Goal: Information Seeking & Learning: Learn about a topic

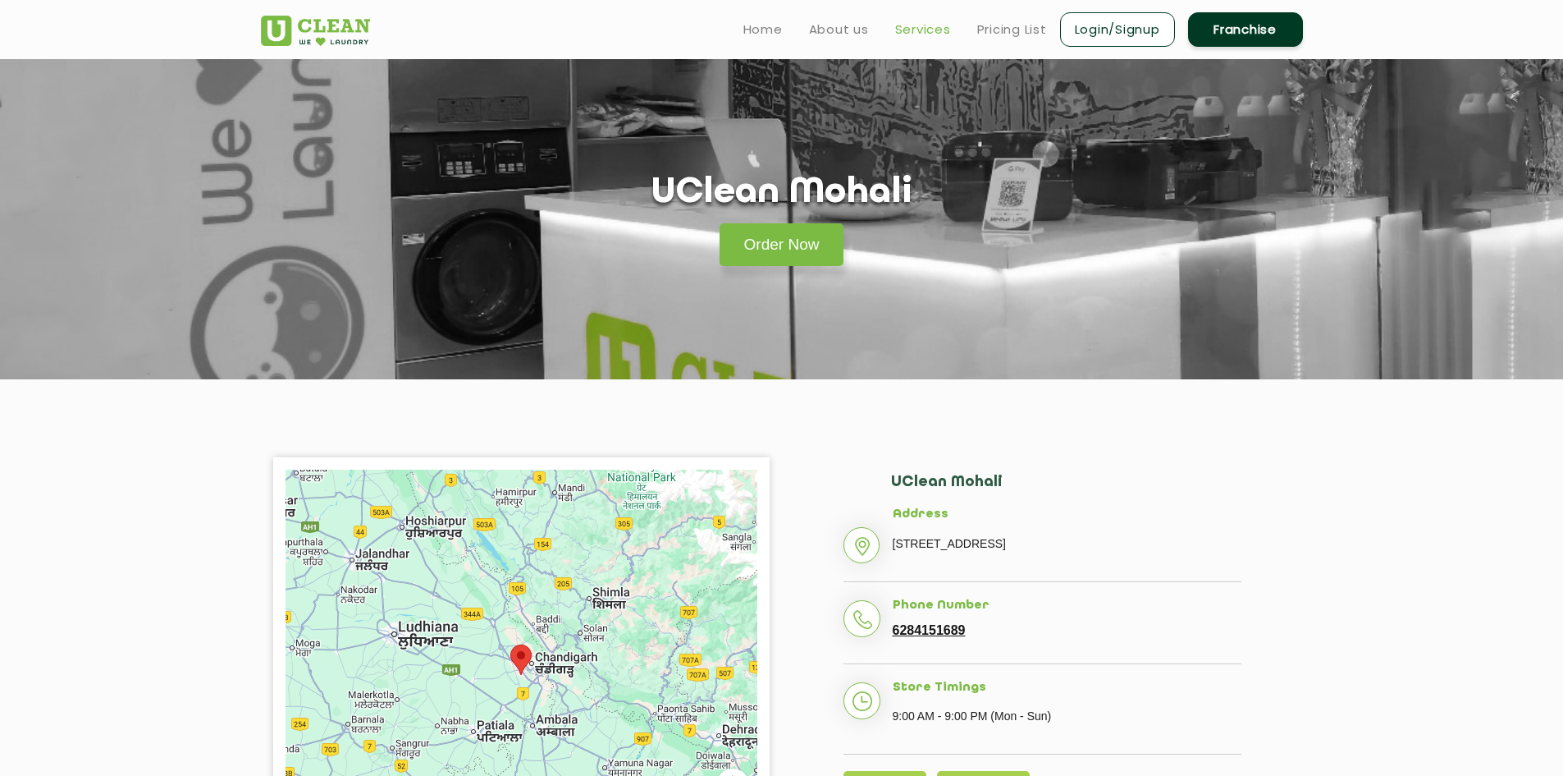
click at [928, 32] on link "Services" at bounding box center [923, 30] width 56 height 20
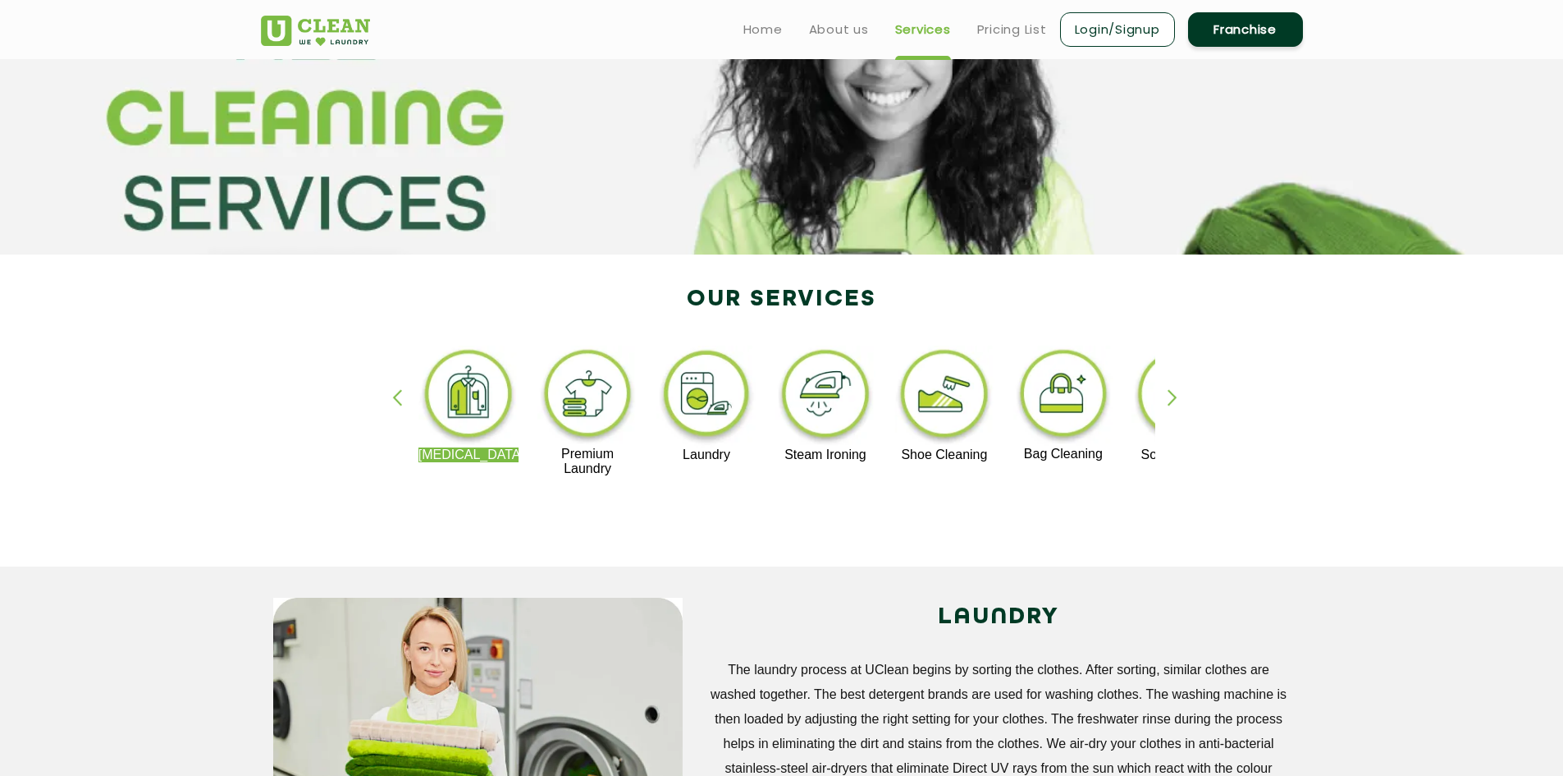
scroll to position [164, 0]
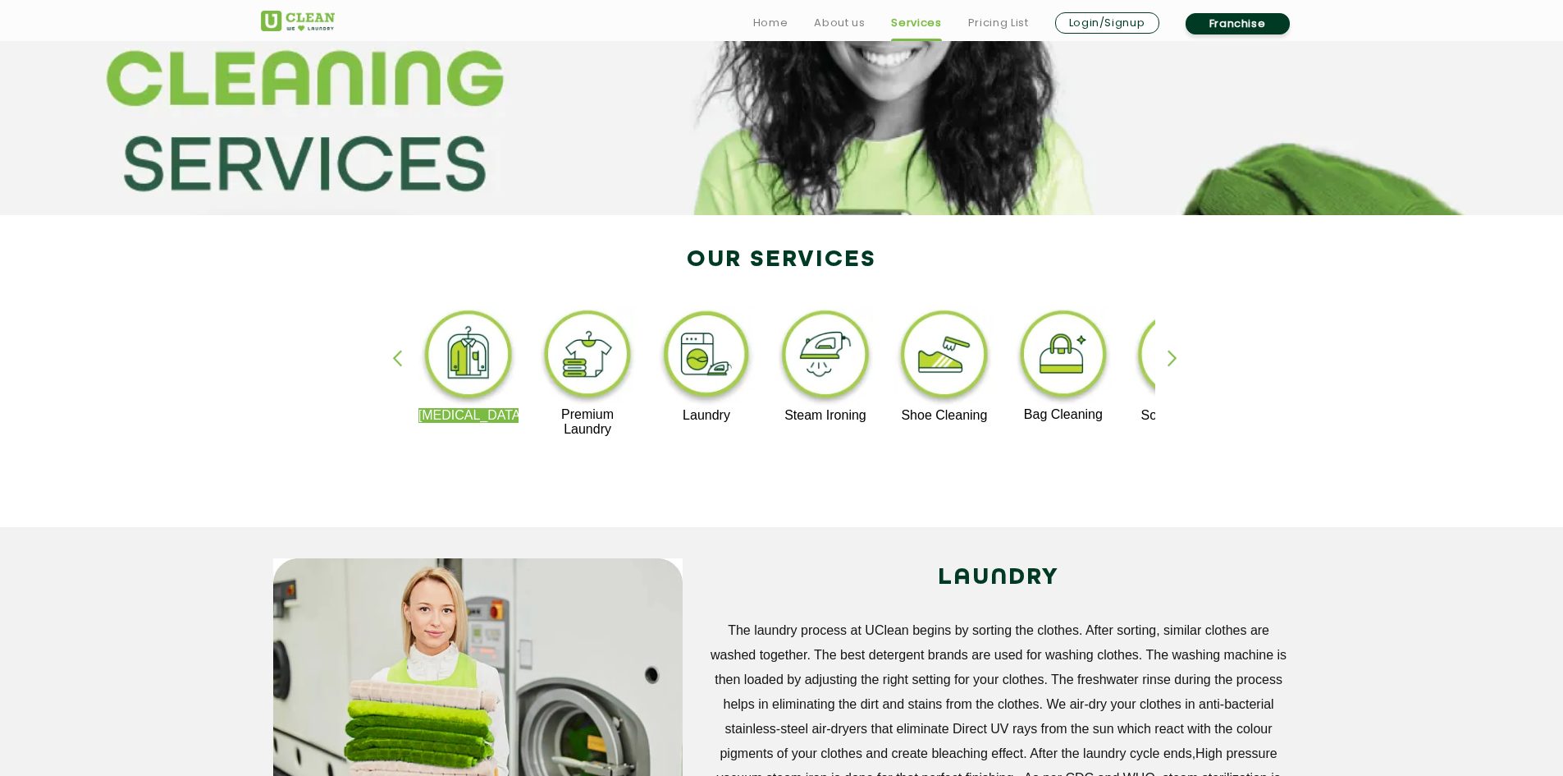
click at [1170, 368] on div "button" at bounding box center [1180, 372] width 25 height 45
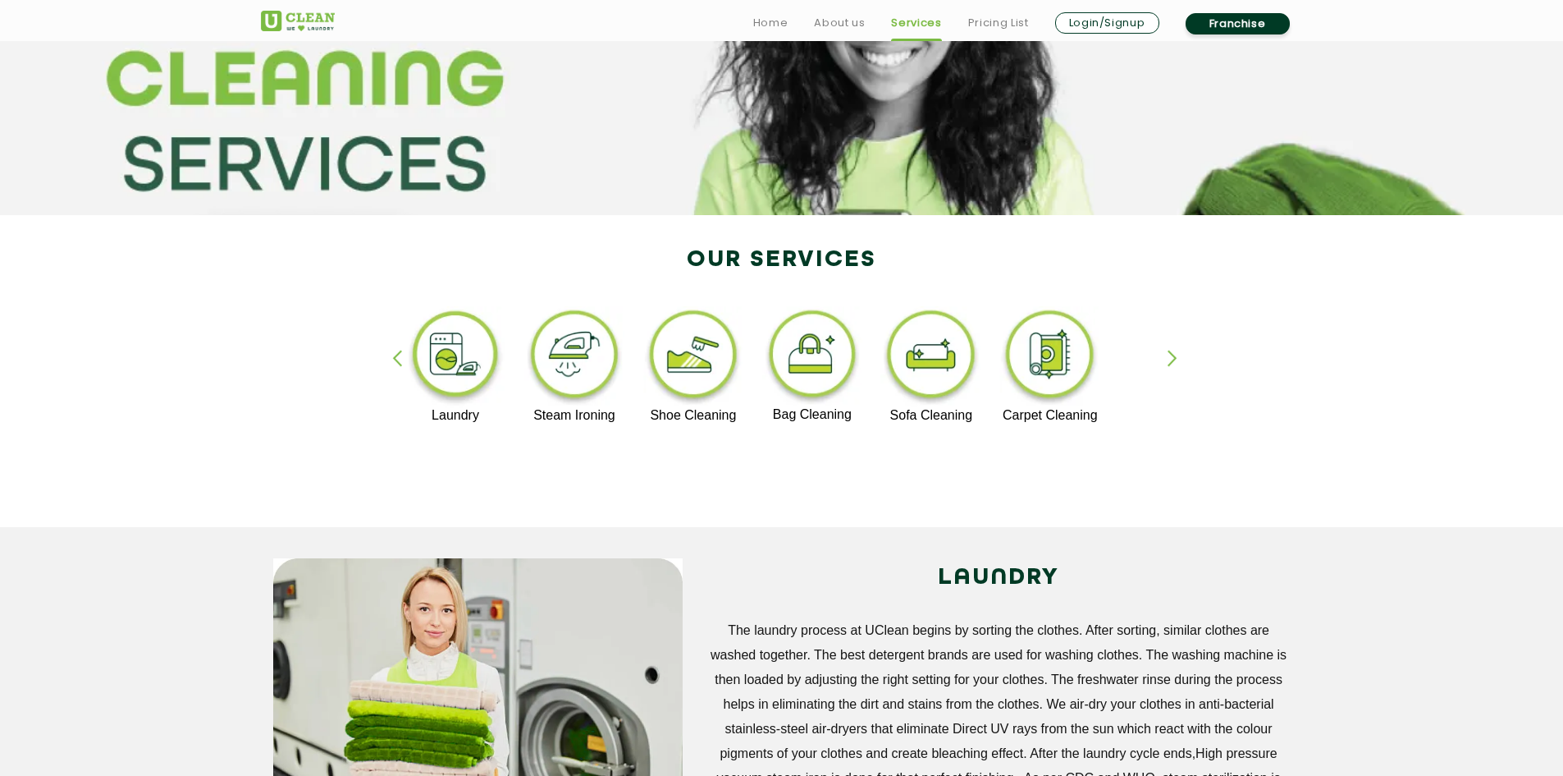
click at [1060, 359] on img at bounding box center [1050, 357] width 101 height 102
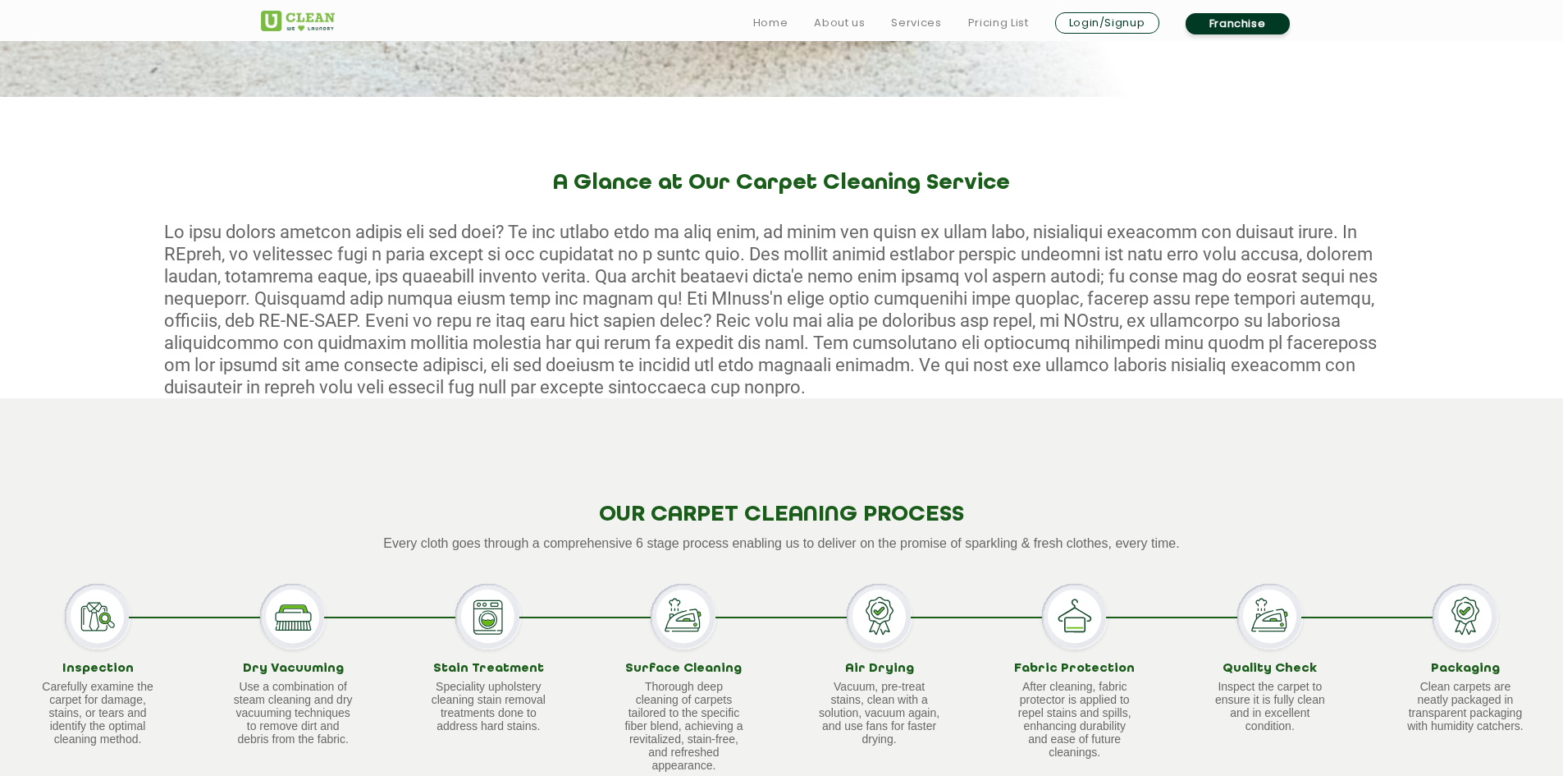
scroll to position [657, 0]
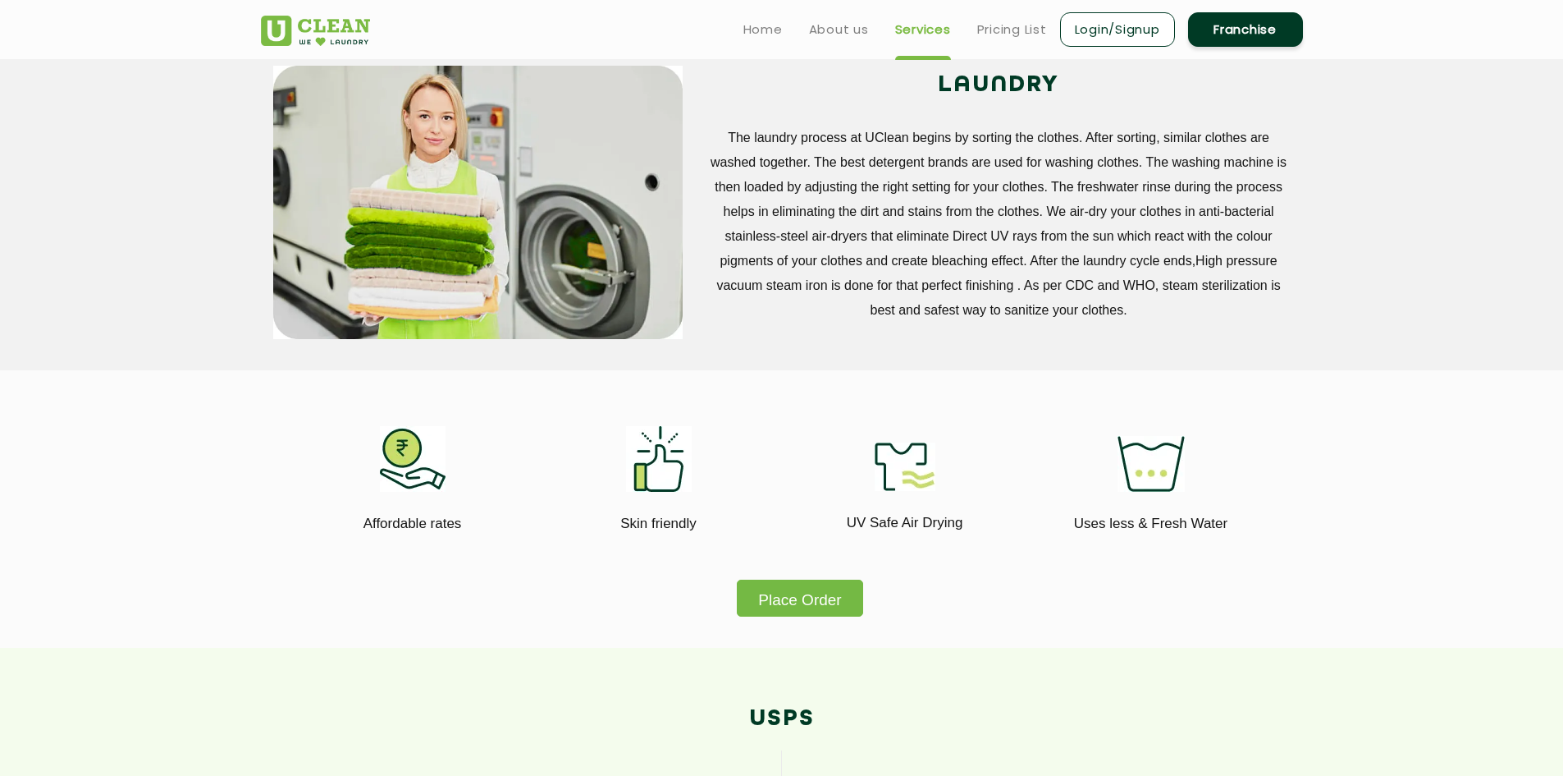
scroll to position [164, 0]
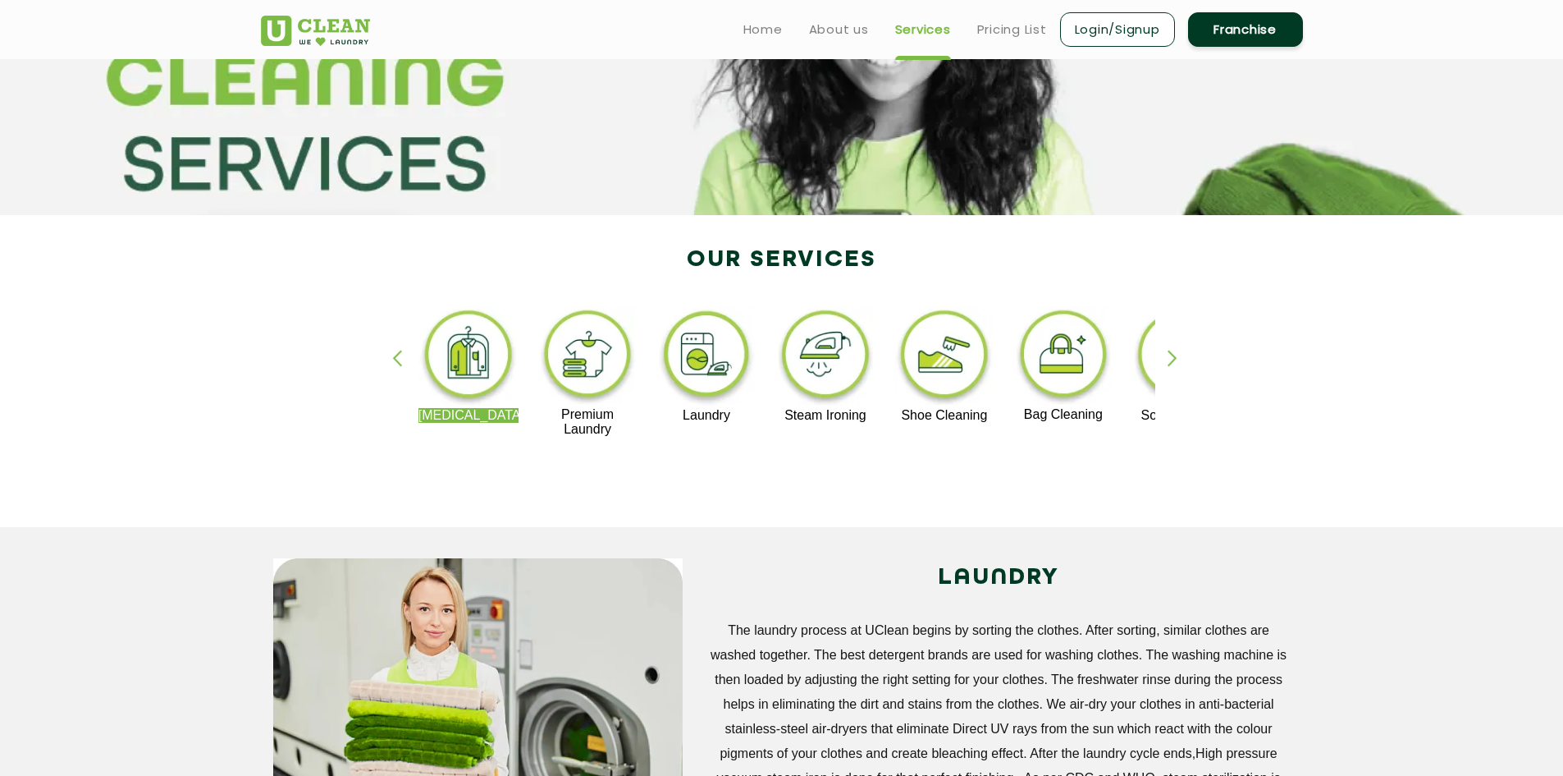
click at [497, 376] on img at bounding box center [469, 357] width 101 height 102
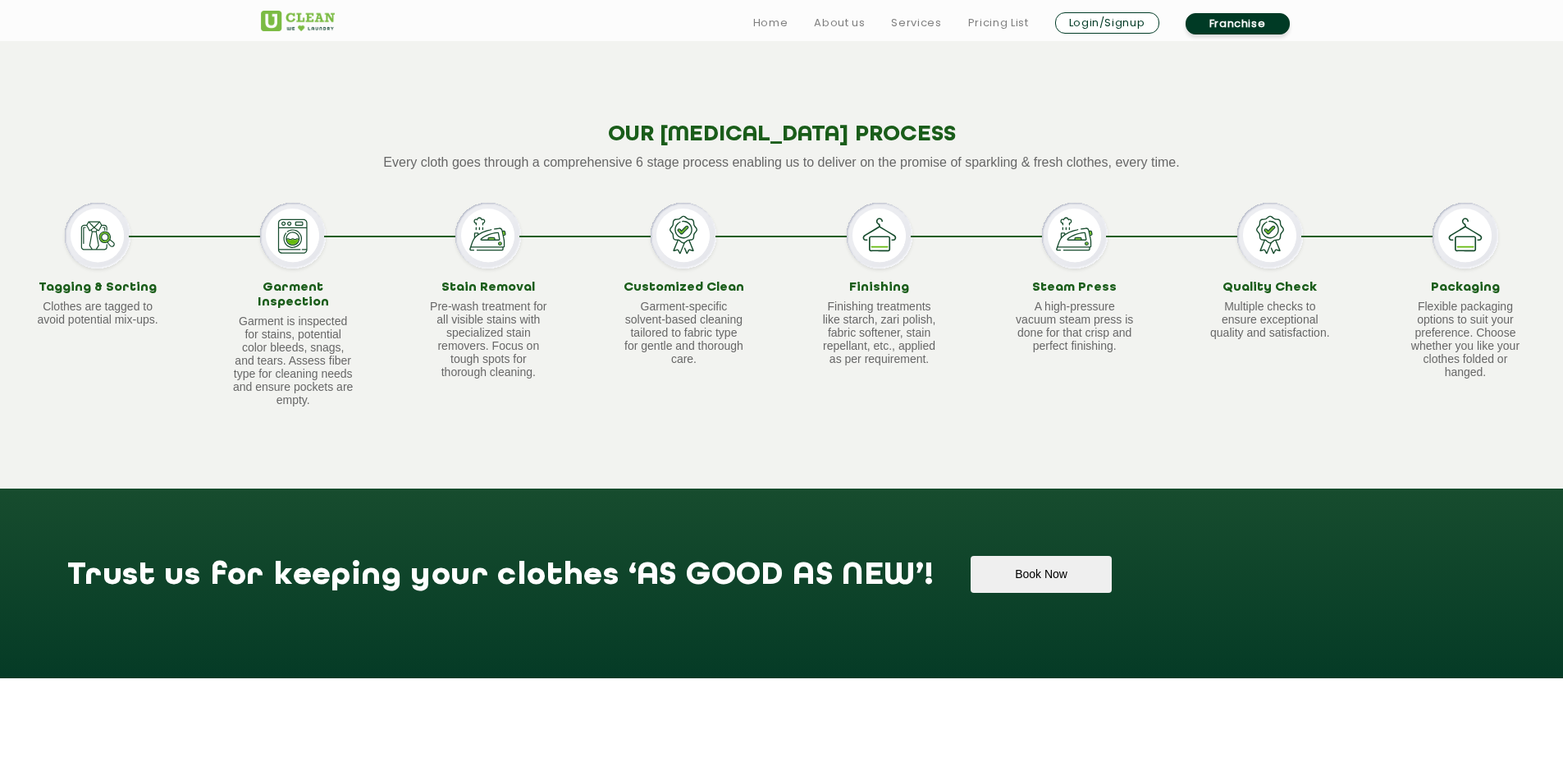
scroll to position [1149, 0]
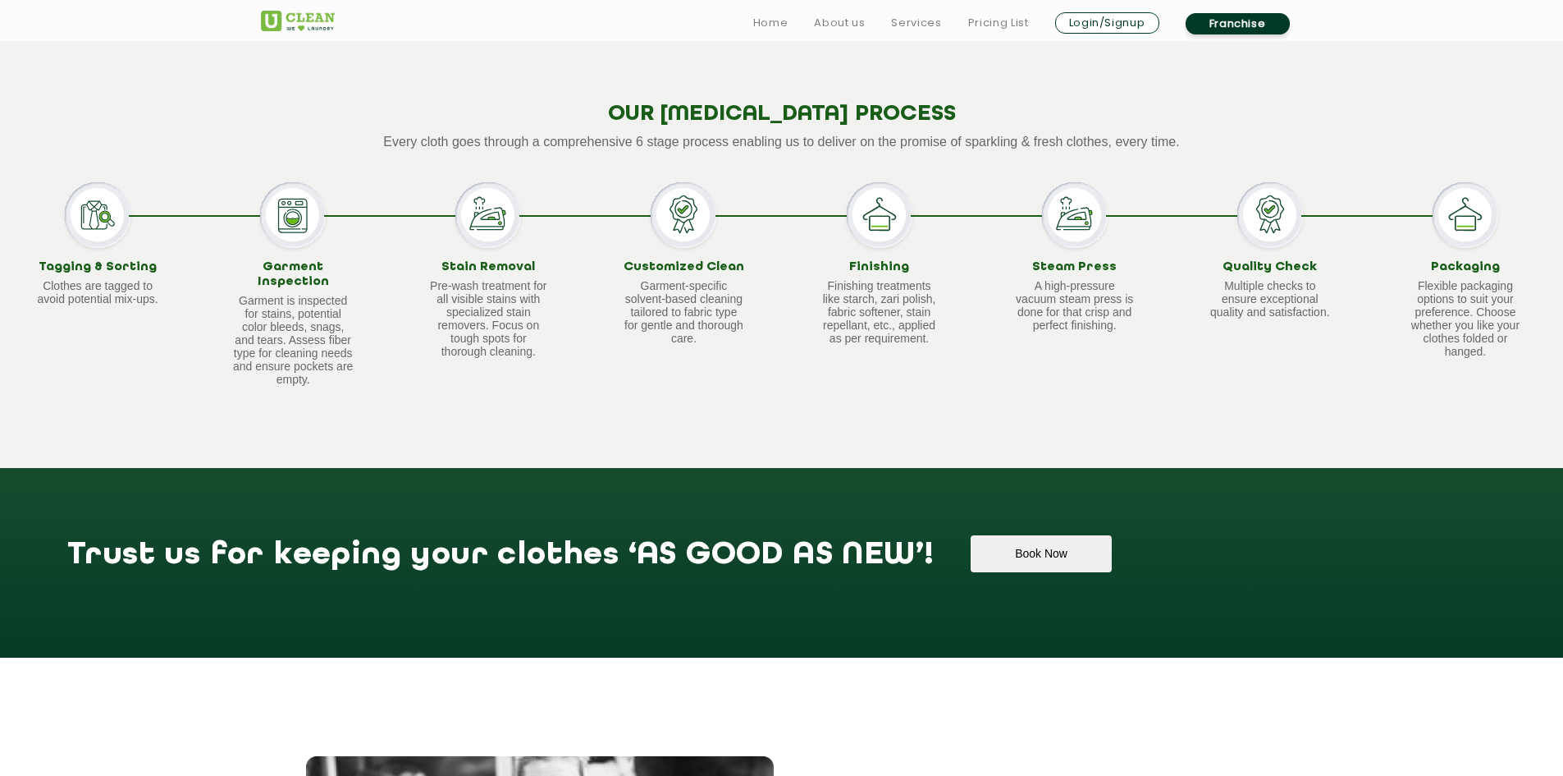
scroll to position [164, 0]
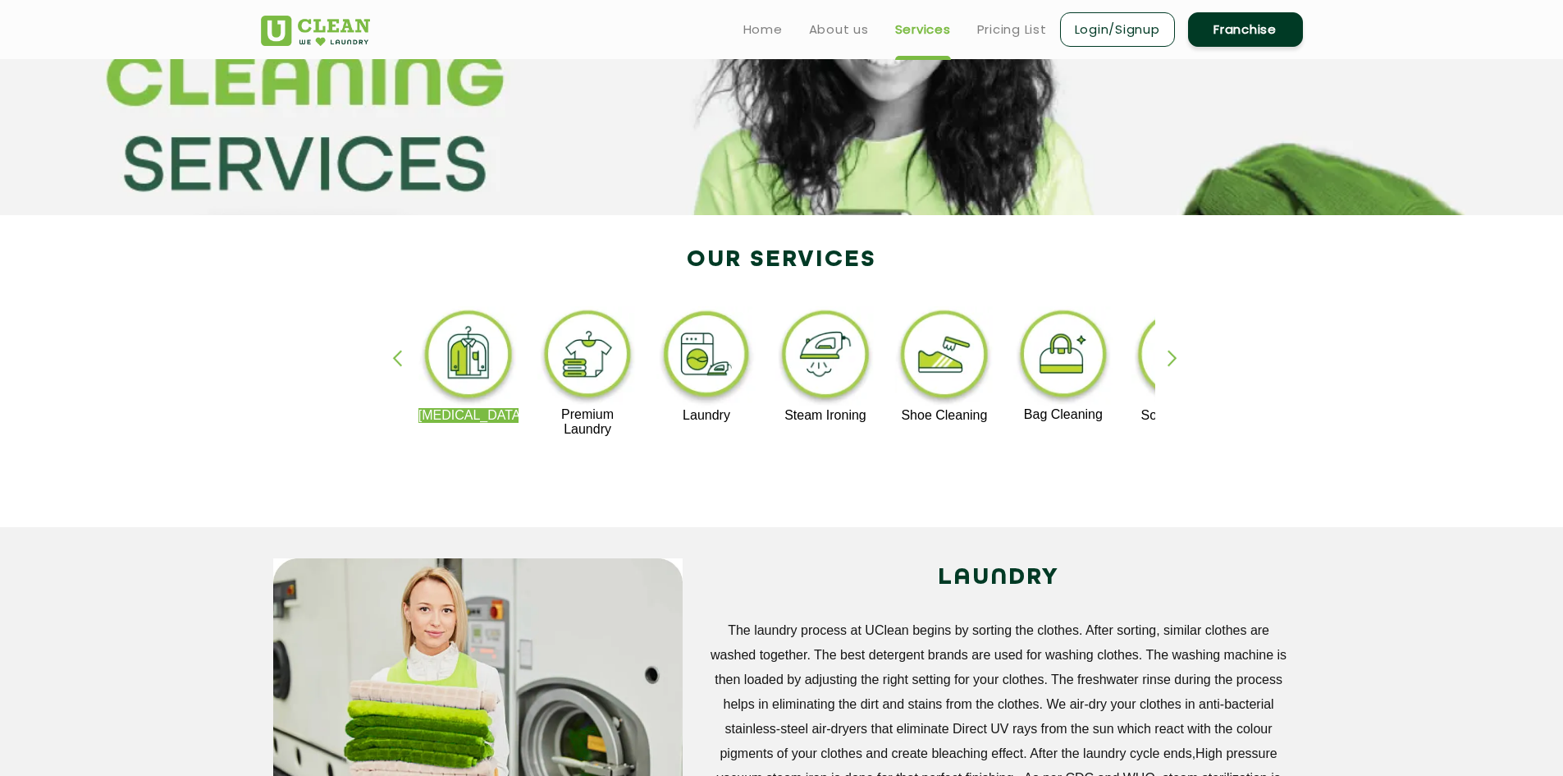
click at [1173, 358] on div "button" at bounding box center [1180, 372] width 25 height 45
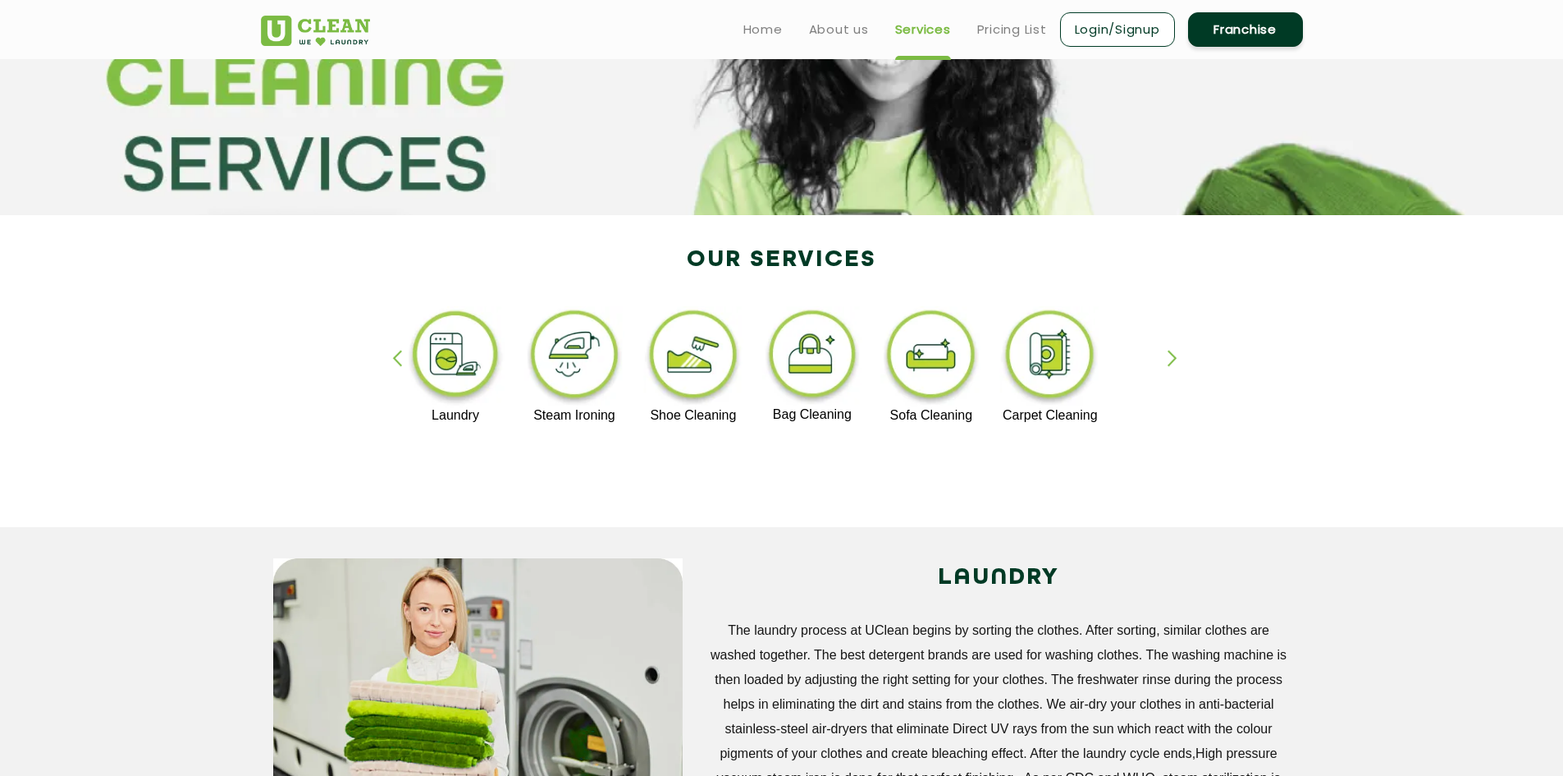
click at [914, 362] on img at bounding box center [931, 357] width 101 height 102
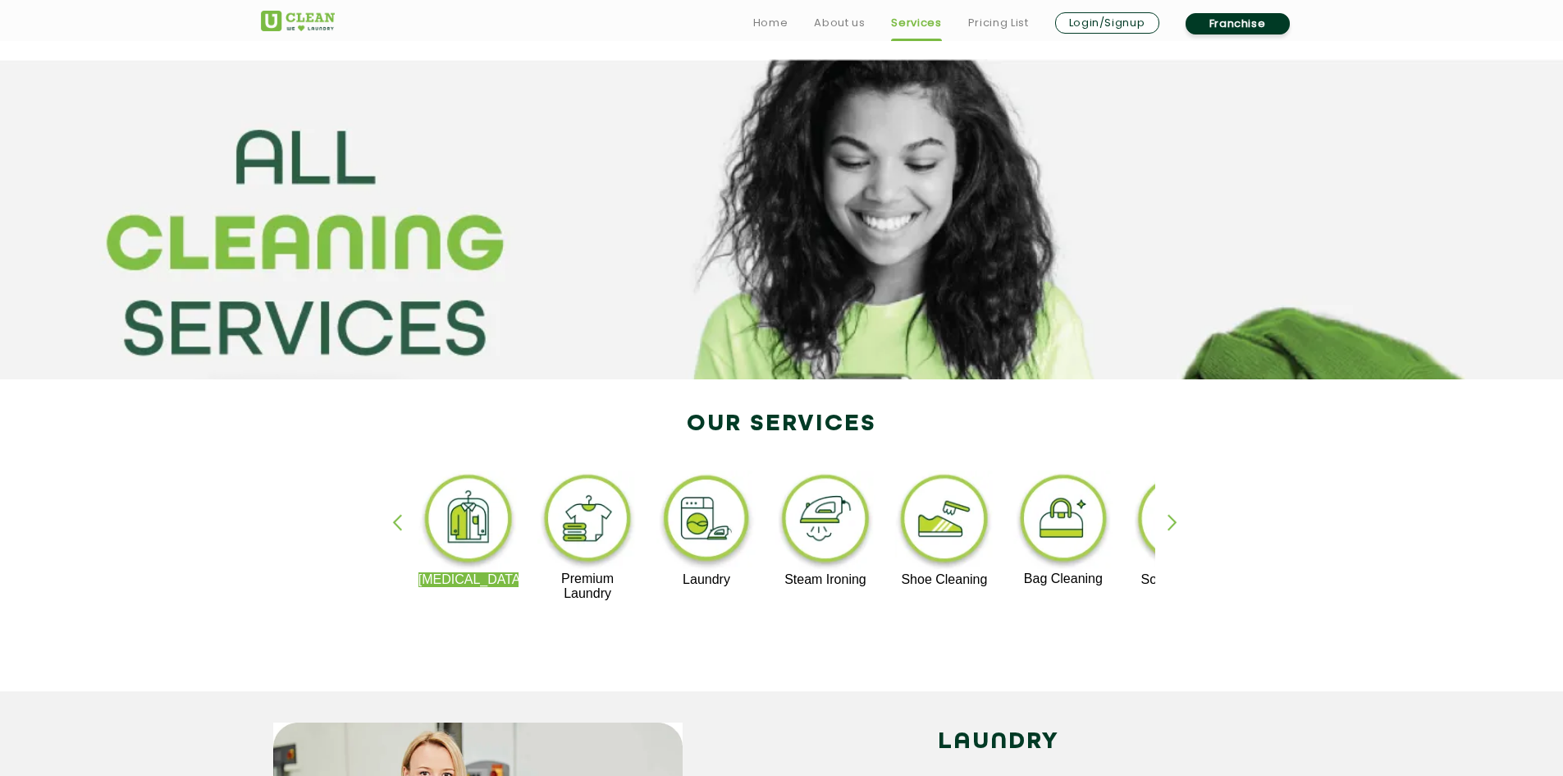
scroll to position [164, 0]
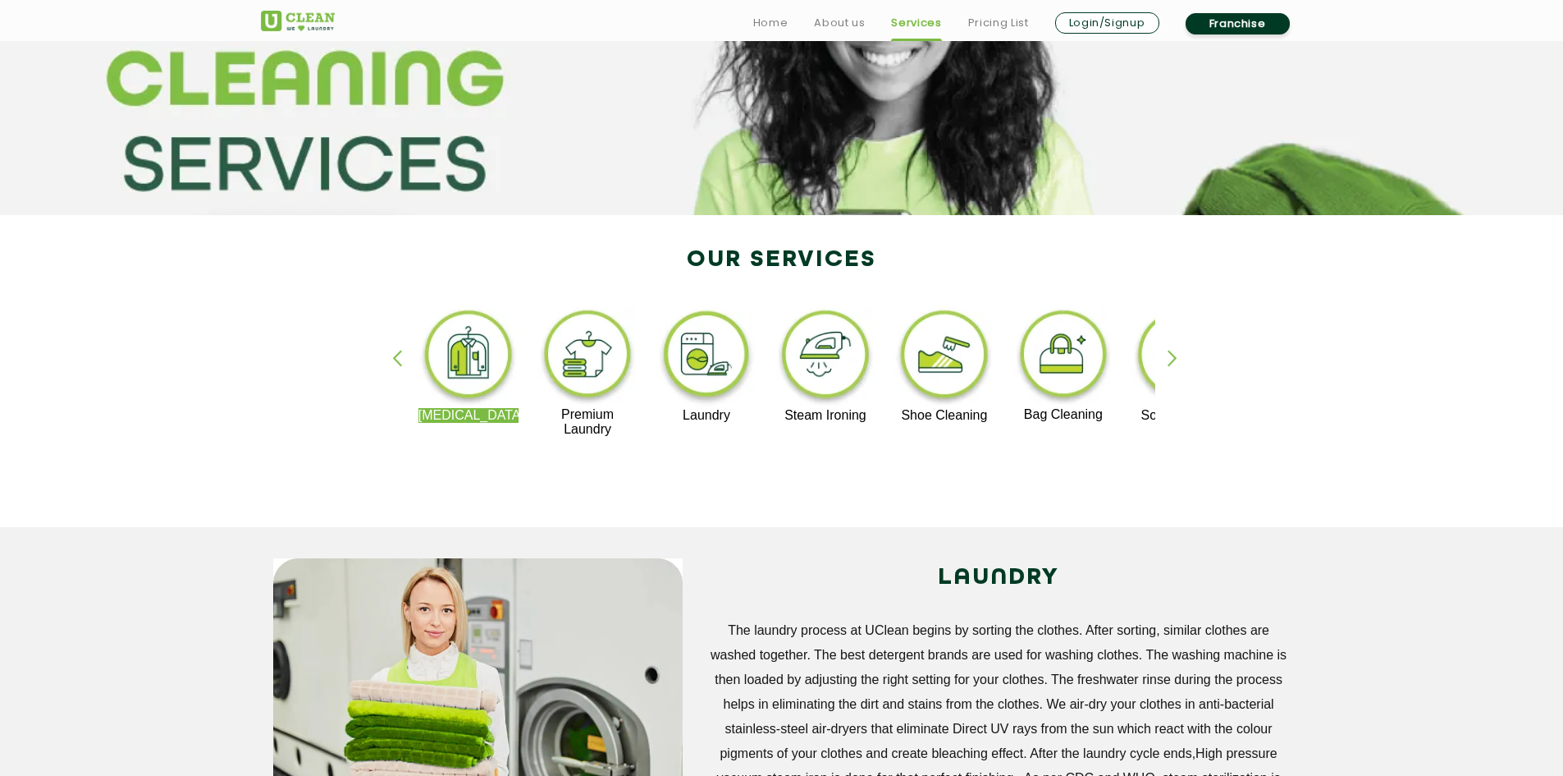
click at [684, 373] on img at bounding box center [707, 357] width 101 height 102
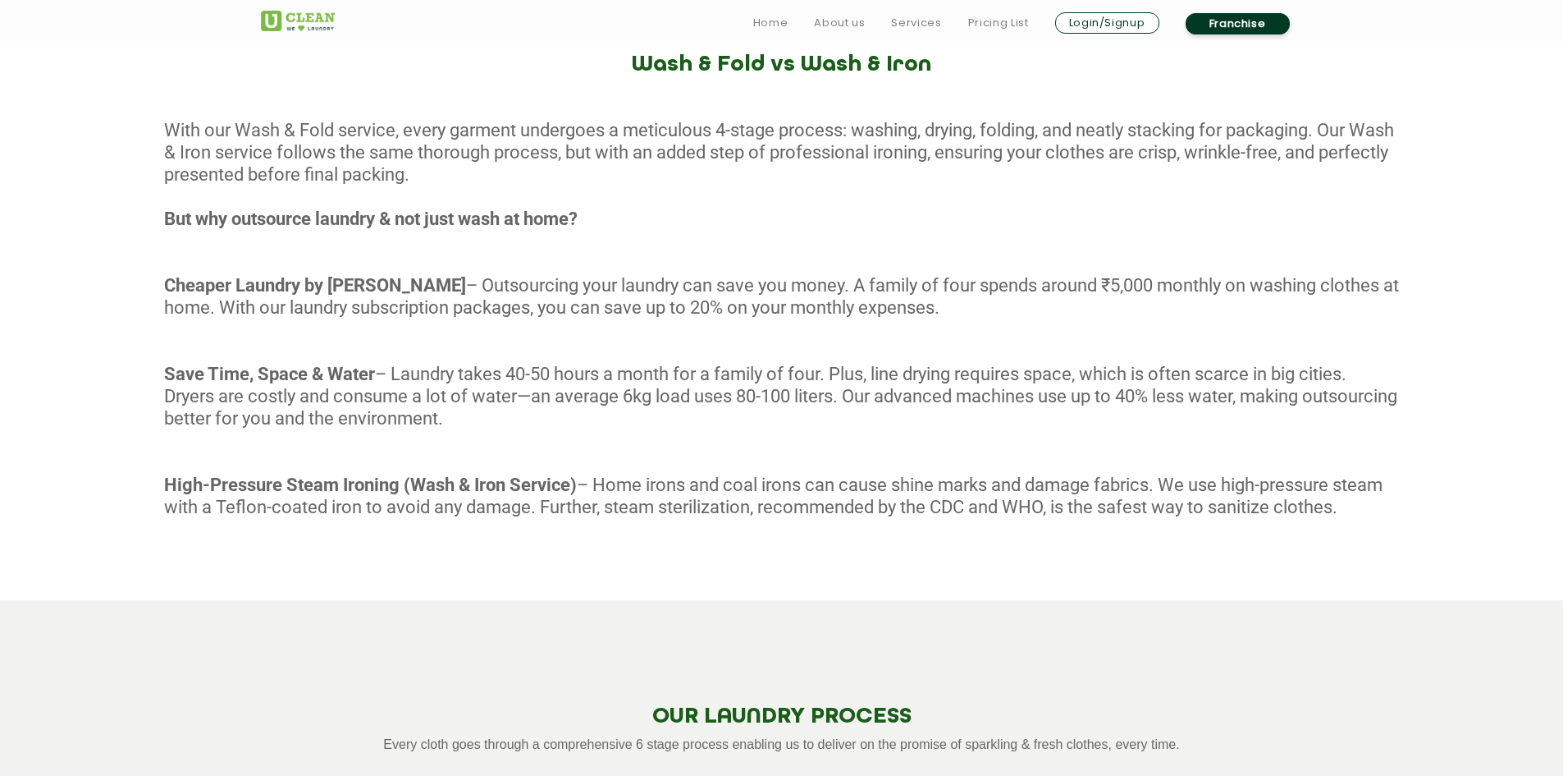
scroll to position [821, 0]
